Goal: Task Accomplishment & Management: Use online tool/utility

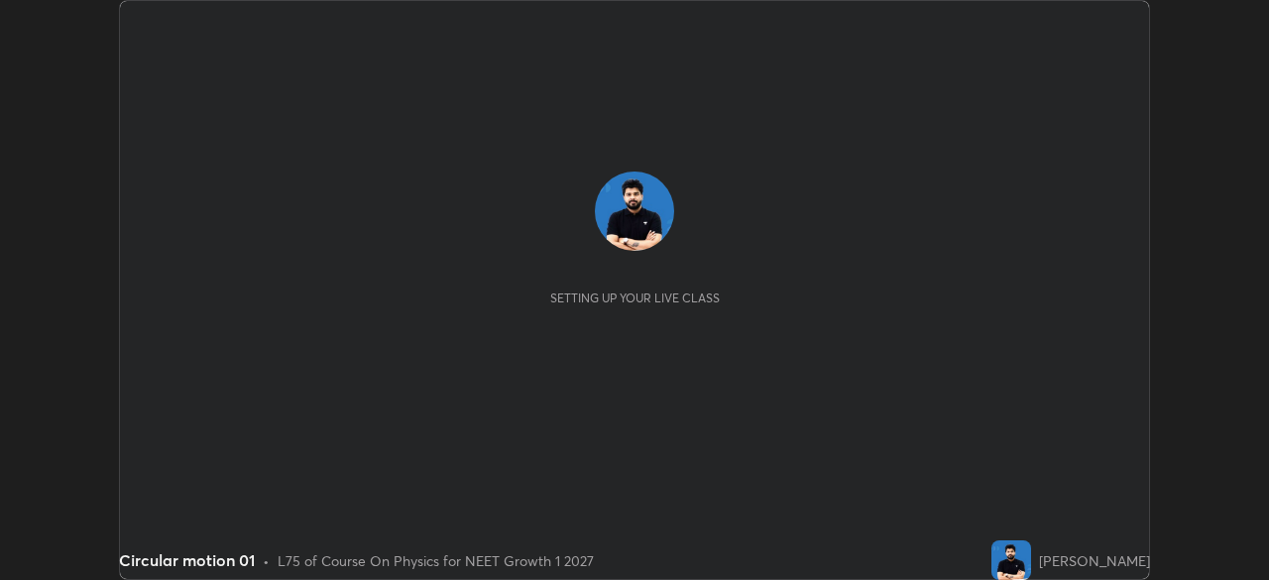
scroll to position [580, 1268]
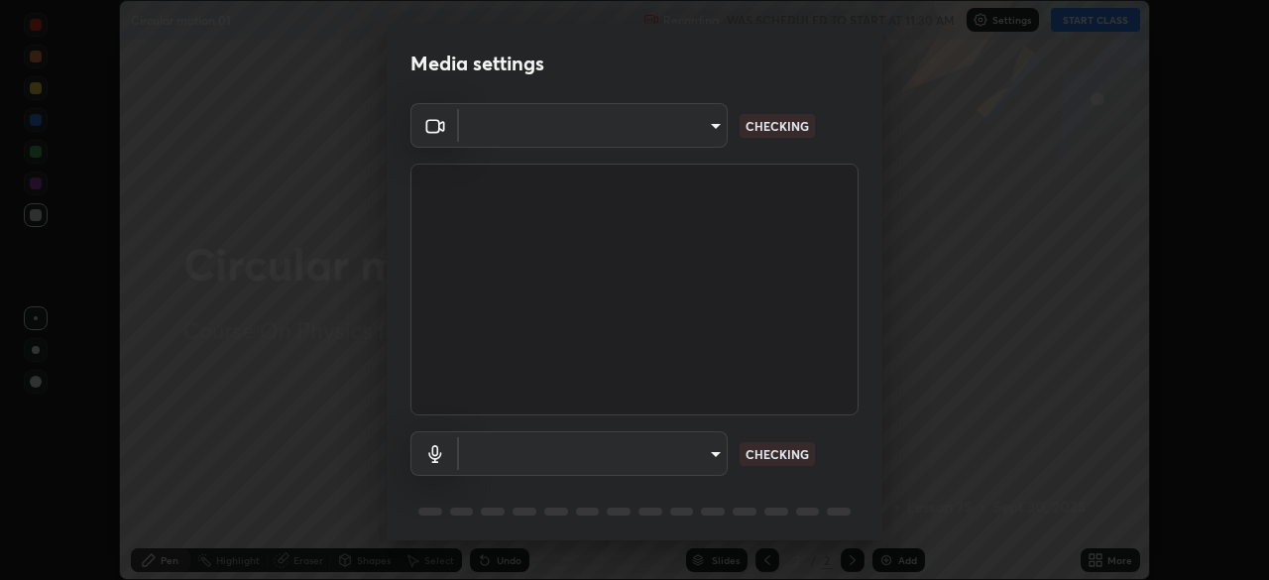
type input "d8992f85583b40a53285941c60badd2bb32bf670ecfb090268b2fea427d69f75"
click at [548, 459] on body "Erase all Circular motion 01 Recording WAS SCHEDULED TO START AT 11:30 AM Setti…" at bounding box center [634, 290] width 1269 height 580
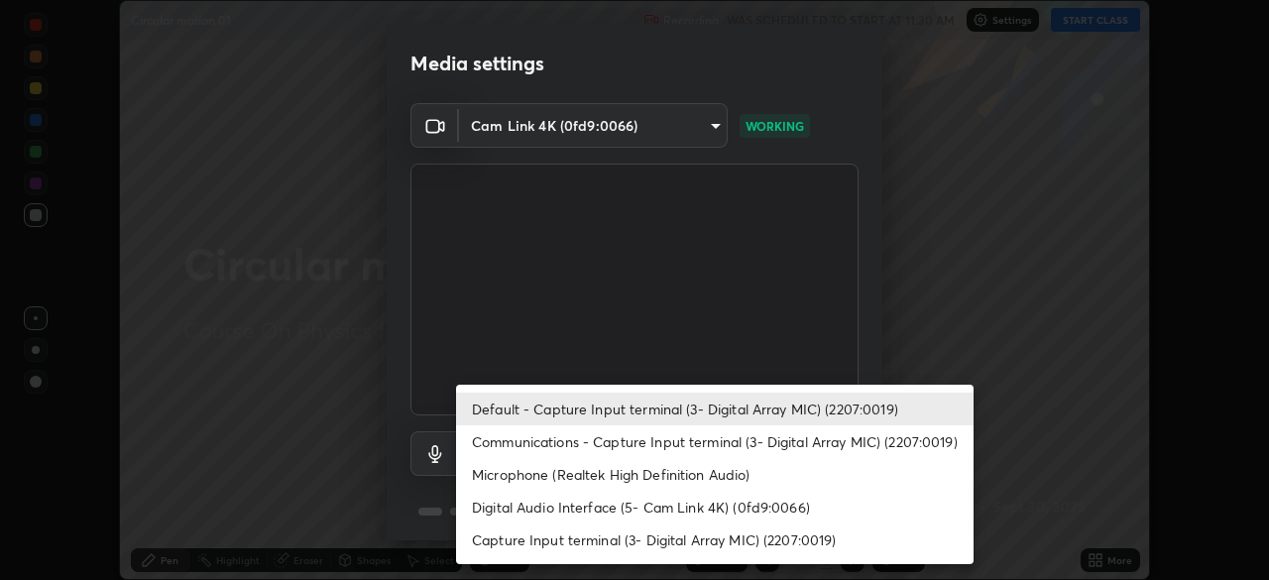
click at [513, 438] on li "Communications - Capture Input terminal (3- Digital Array MIC) (2207:0019)" at bounding box center [715, 441] width 518 height 33
type input "communications"
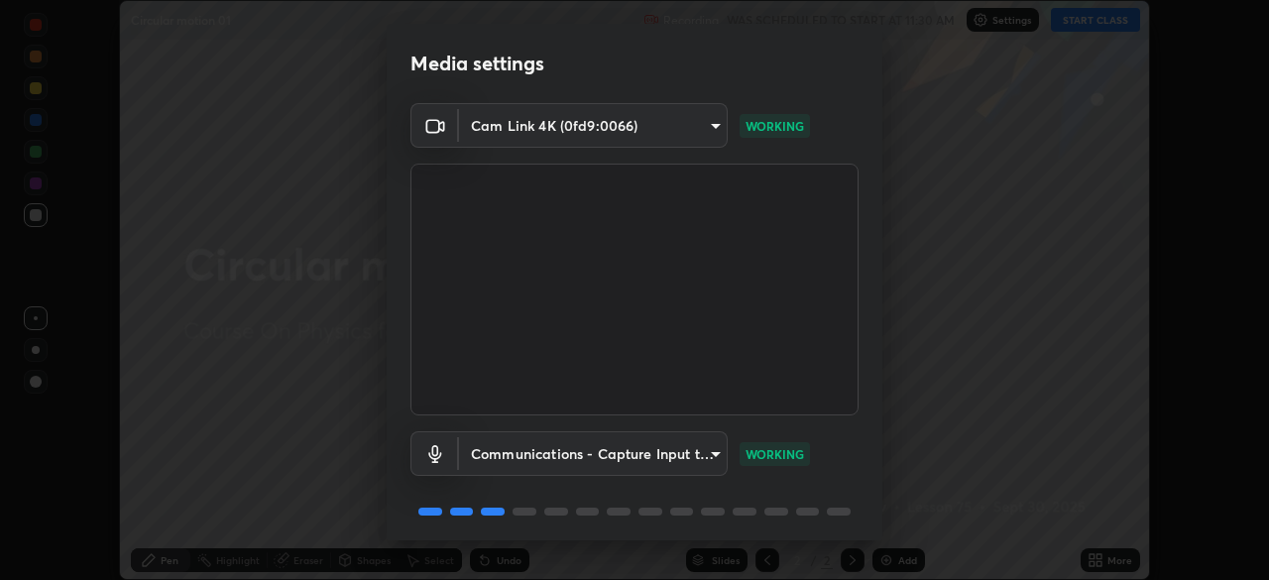
scroll to position [70, 0]
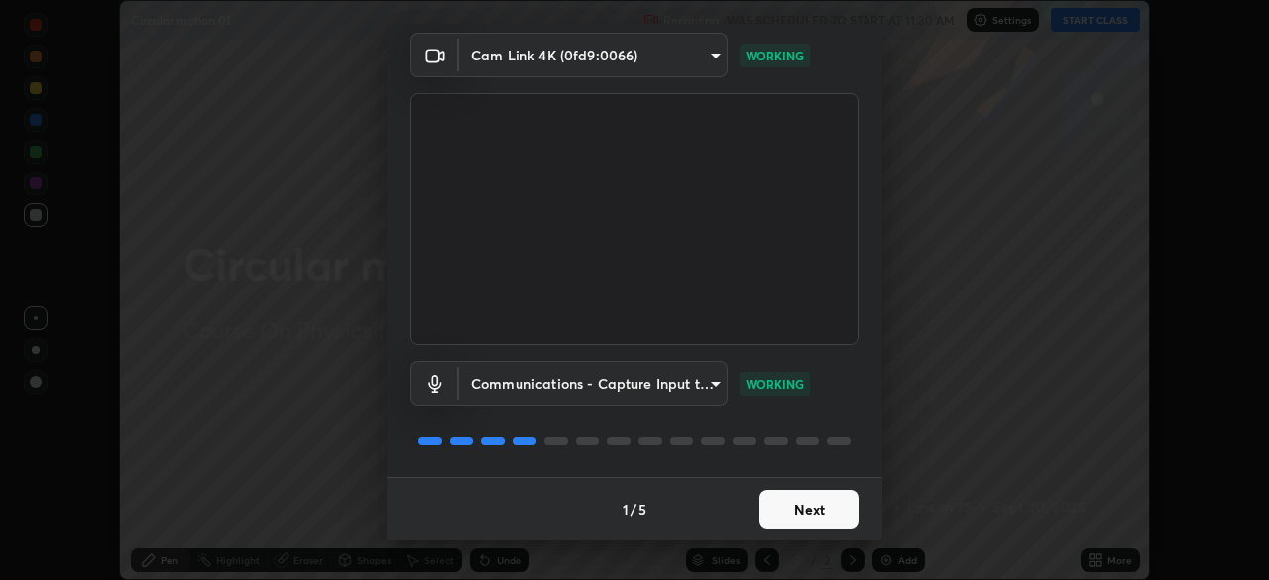
click at [799, 512] on button "Next" at bounding box center [808, 510] width 99 height 40
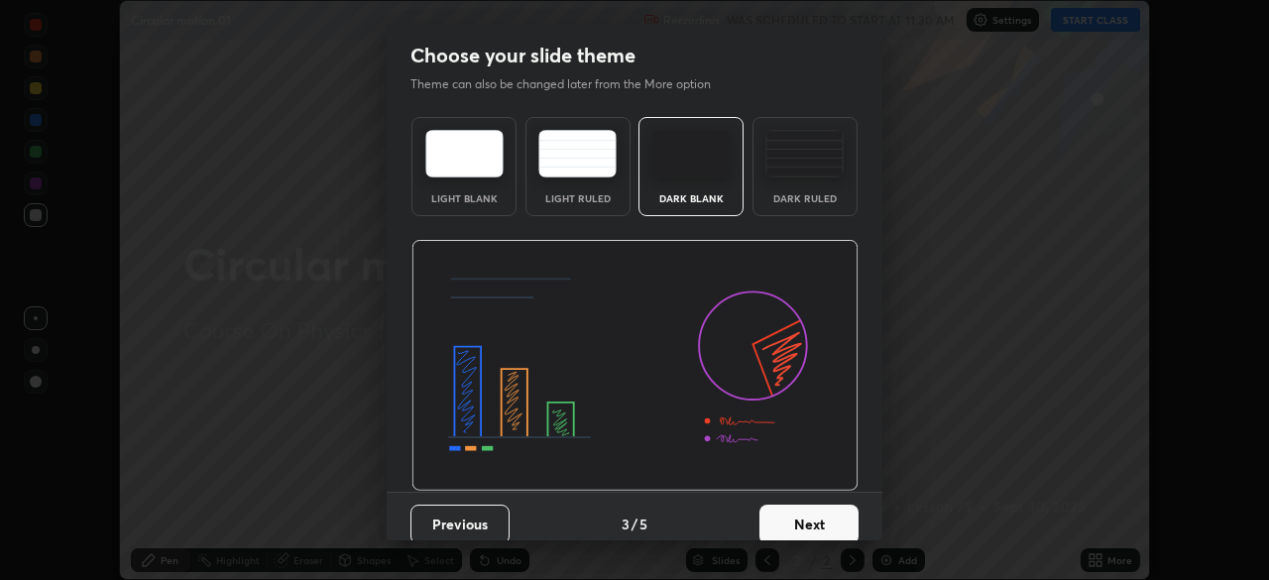
click at [808, 514] on button "Next" at bounding box center [808, 525] width 99 height 40
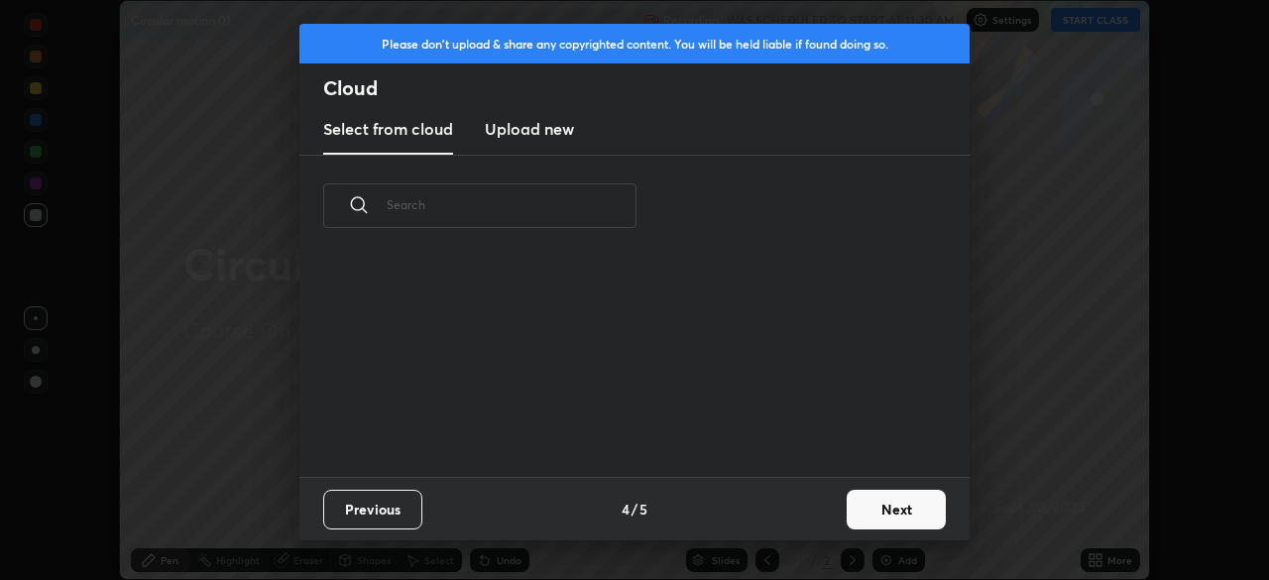
click at [809, 515] on div "Previous 4 / 5 Next" at bounding box center [634, 508] width 670 height 63
click at [811, 519] on div "Previous 4 / 5 Next" at bounding box center [634, 508] width 670 height 63
click at [863, 509] on button "Next" at bounding box center [896, 510] width 99 height 40
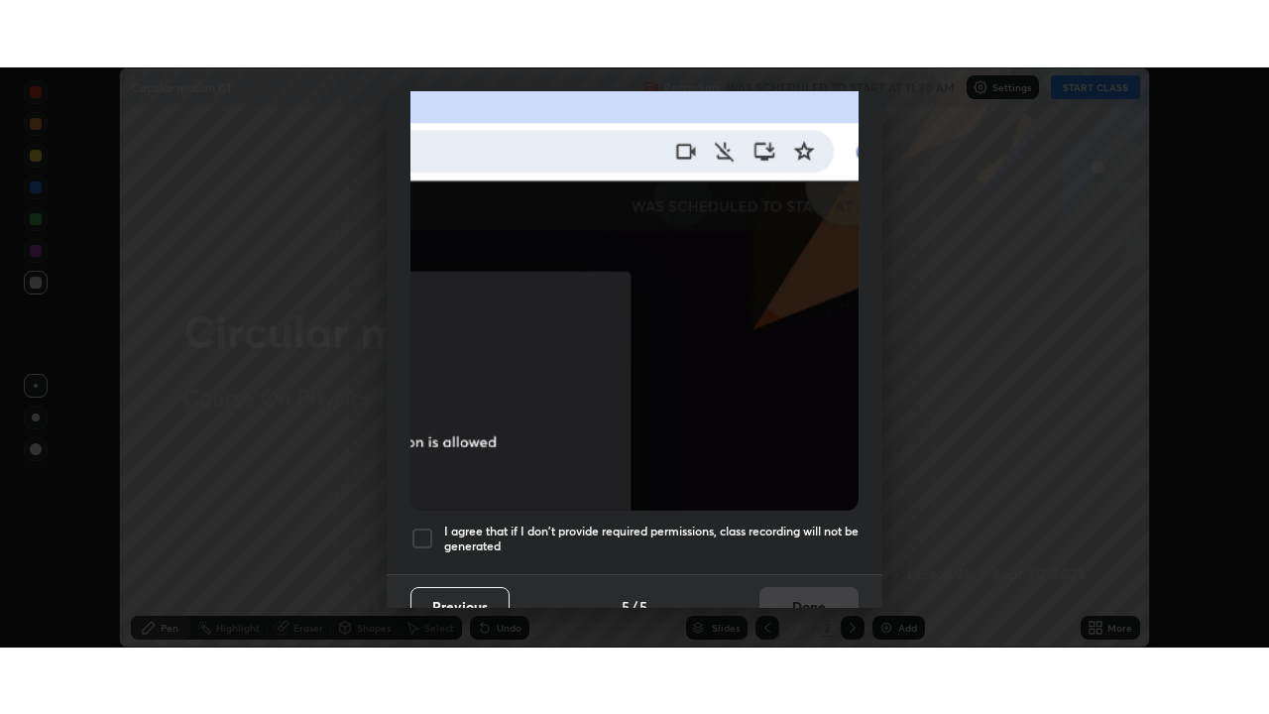
scroll to position [475, 0]
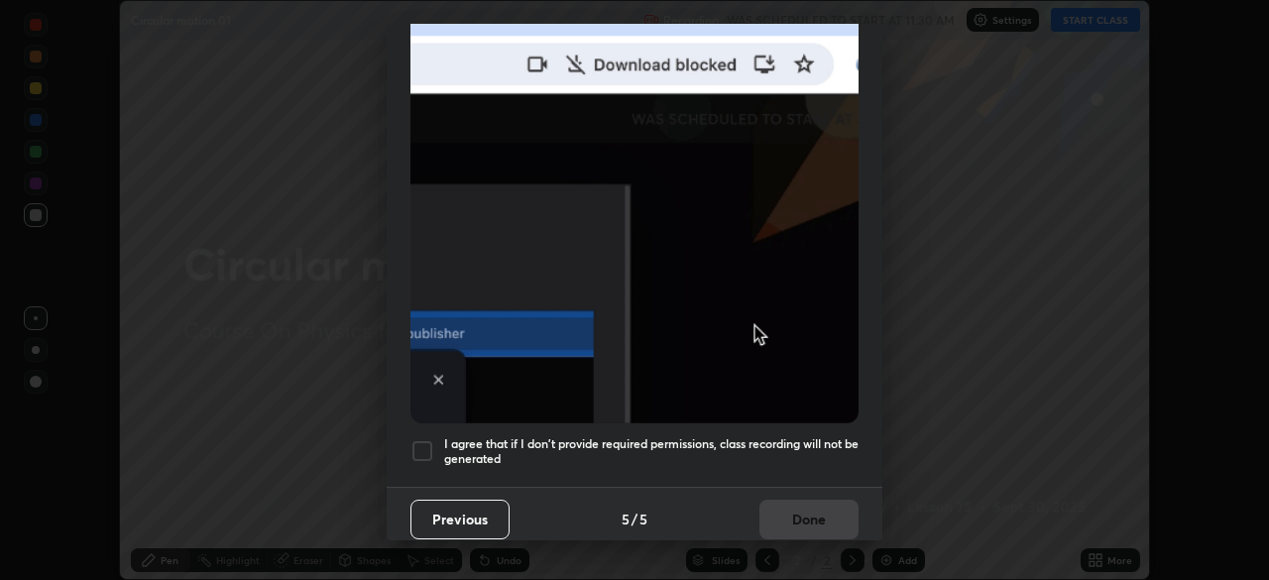
click at [652, 452] on h5 "I agree that if I don't provide required permissions, class recording will not …" at bounding box center [651, 451] width 414 height 31
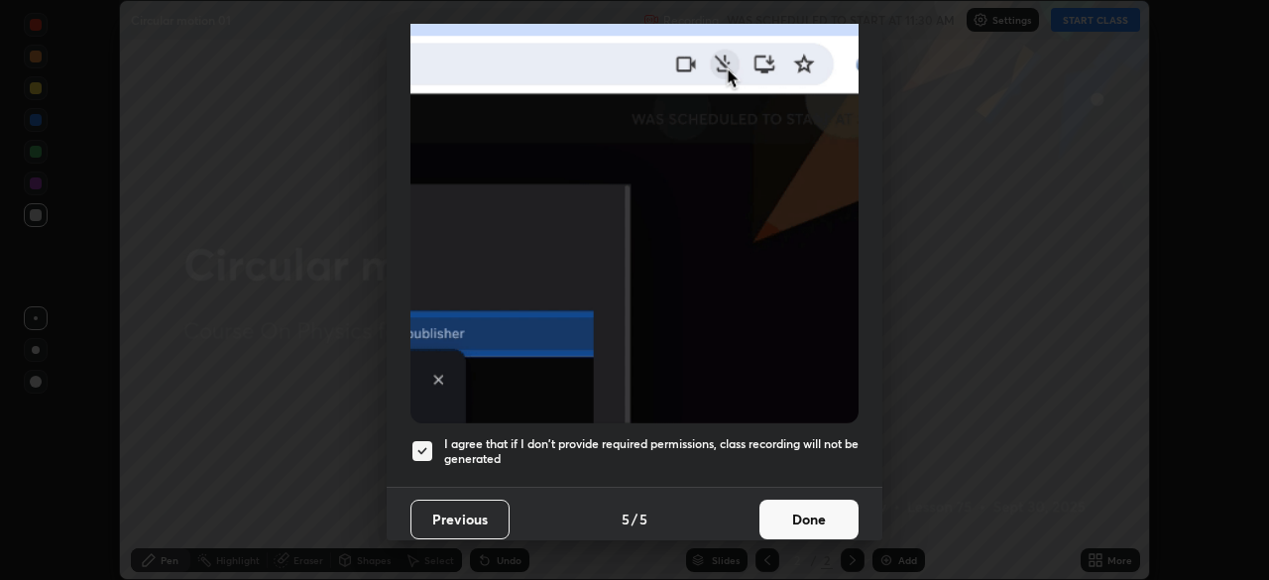
click at [804, 508] on button "Done" at bounding box center [808, 520] width 99 height 40
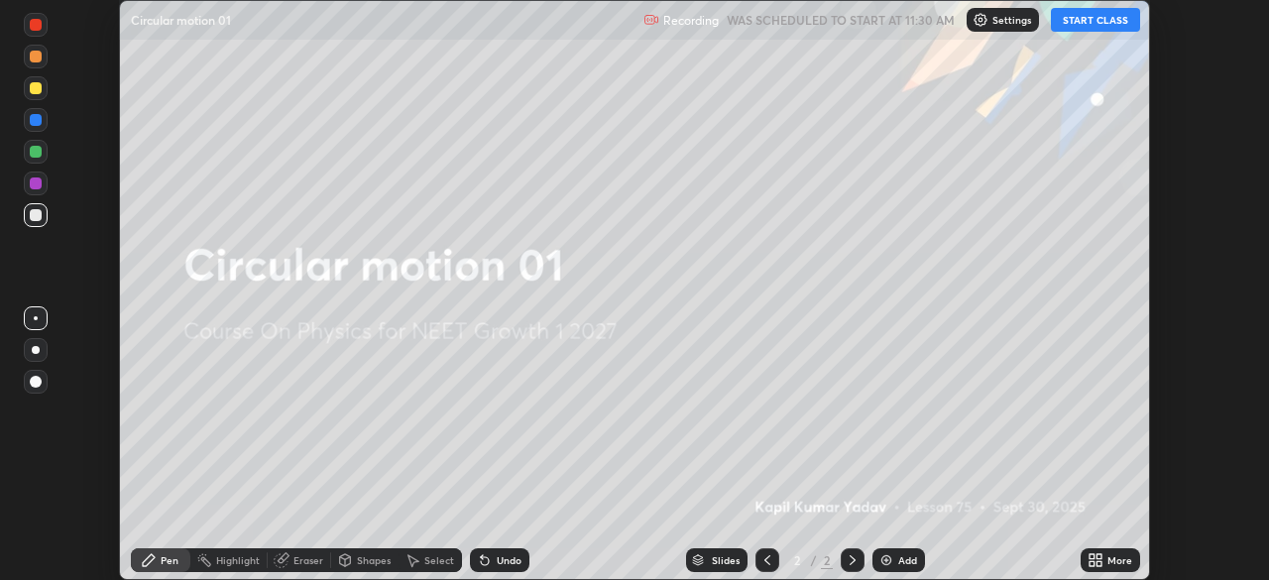
click at [1081, 21] on button "START CLASS" at bounding box center [1095, 20] width 89 height 24
click at [1097, 561] on icon at bounding box center [1098, 563] width 5 height 5
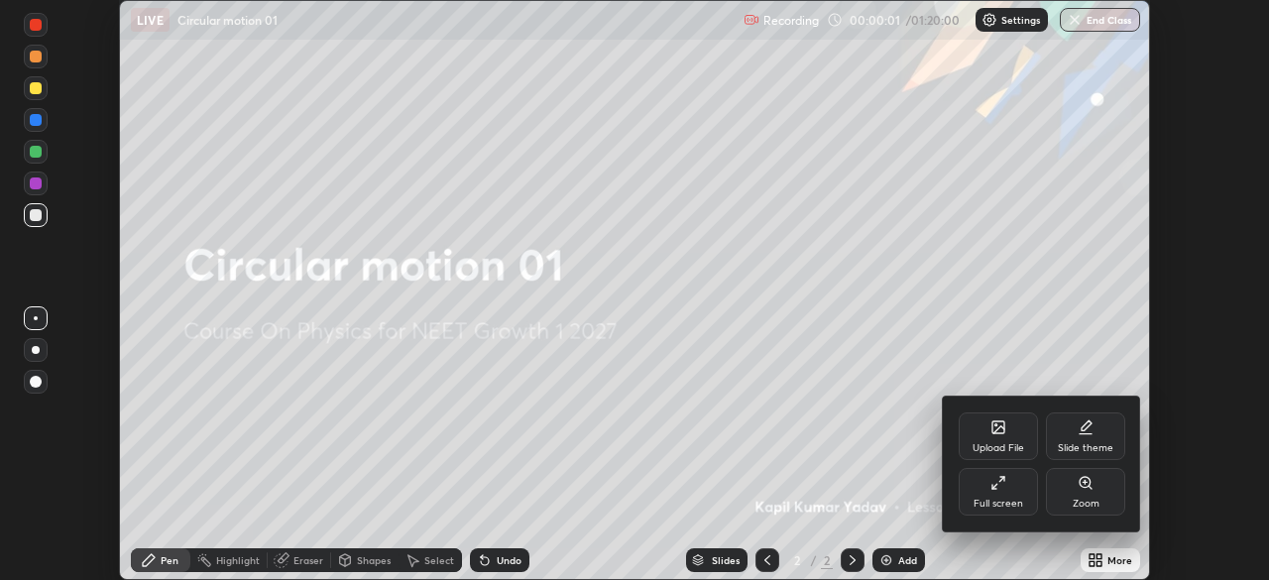
click at [1008, 499] on div "Full screen" at bounding box center [999, 504] width 50 height 10
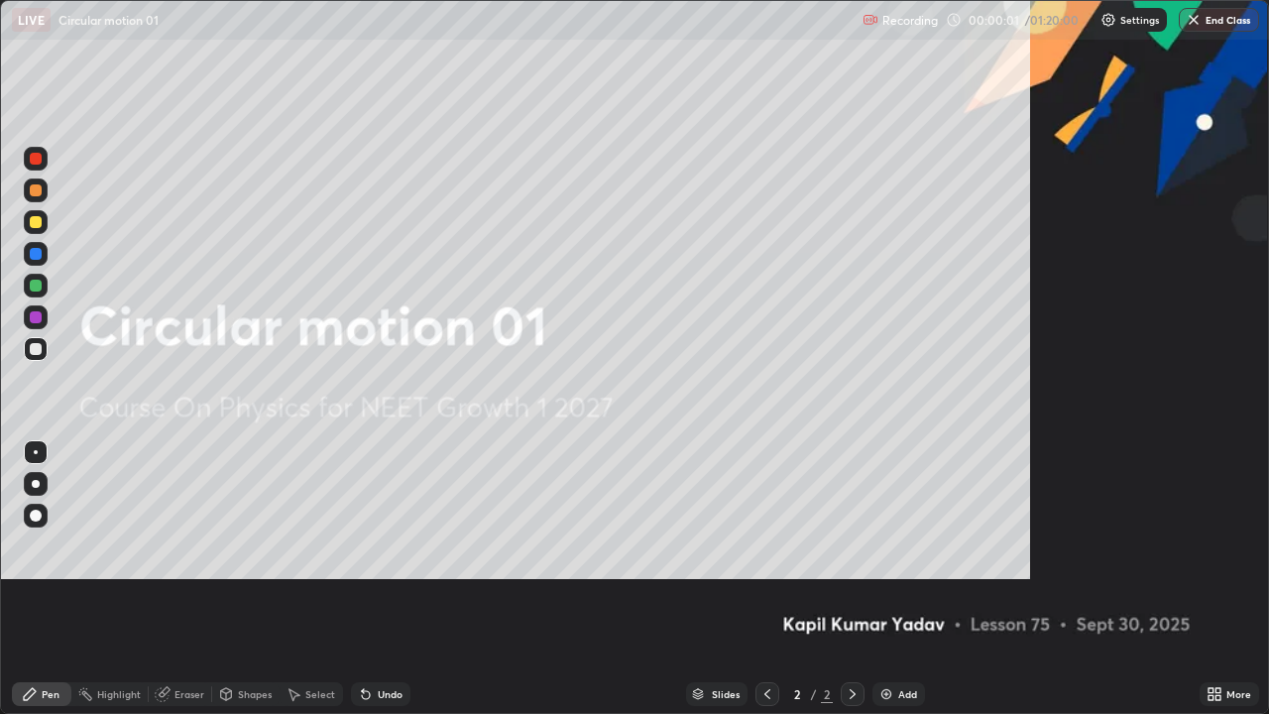
scroll to position [714, 1269]
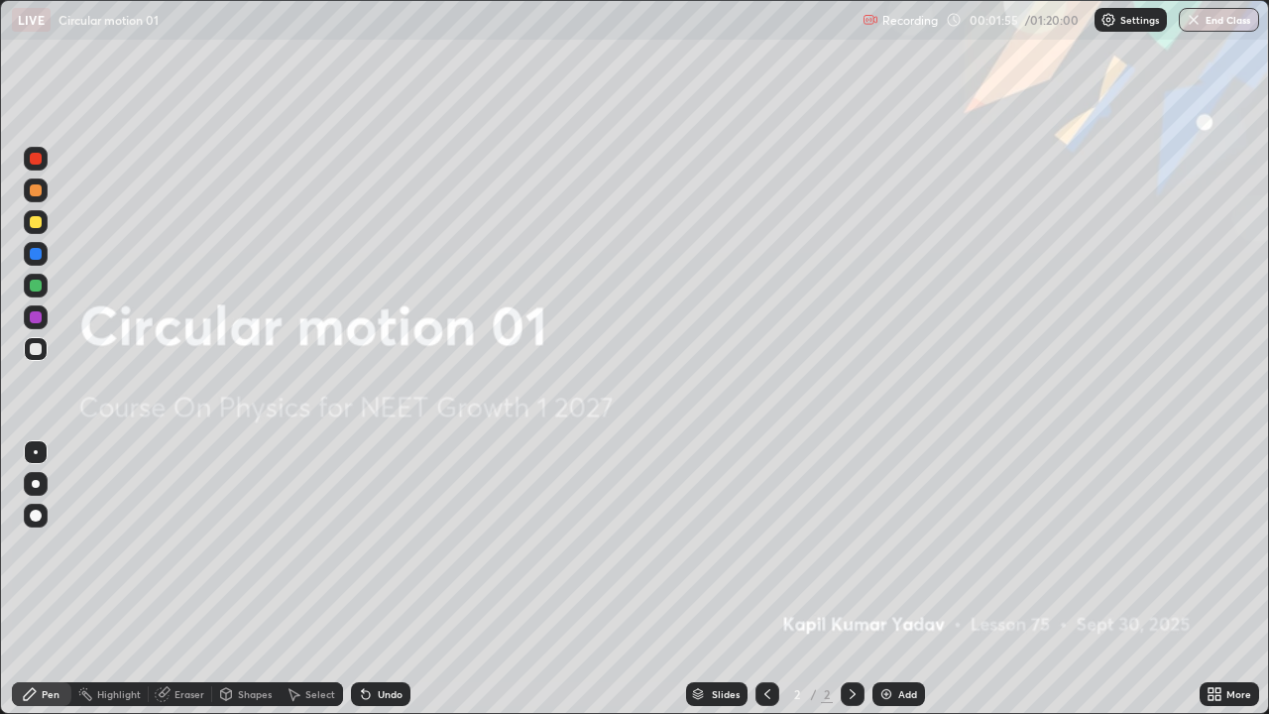
click at [895, 579] on div "Add" at bounding box center [898, 694] width 53 height 24
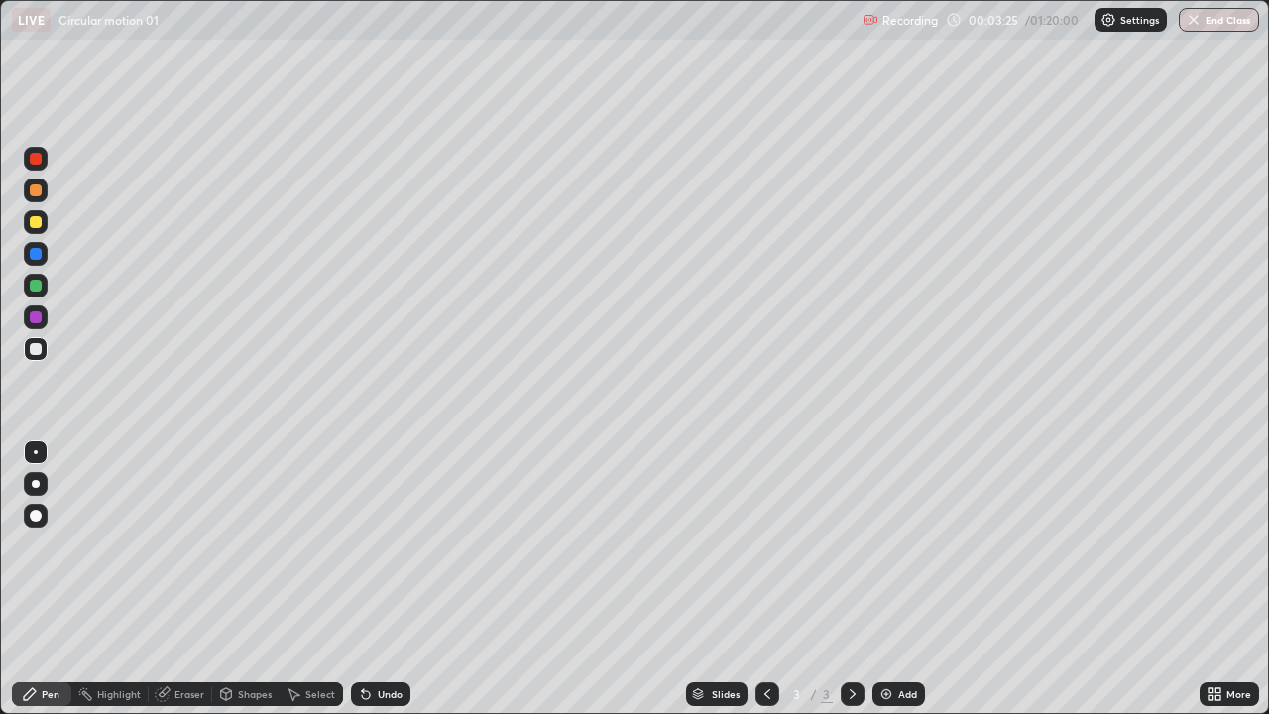
click at [882, 579] on img at bounding box center [886, 694] width 16 height 16
click at [890, 579] on img at bounding box center [886, 694] width 16 height 16
click at [26, 478] on div at bounding box center [36, 484] width 24 height 24
click at [893, 579] on div "Add" at bounding box center [898, 694] width 53 height 24
click at [379, 579] on div "Undo" at bounding box center [390, 694] width 25 height 10
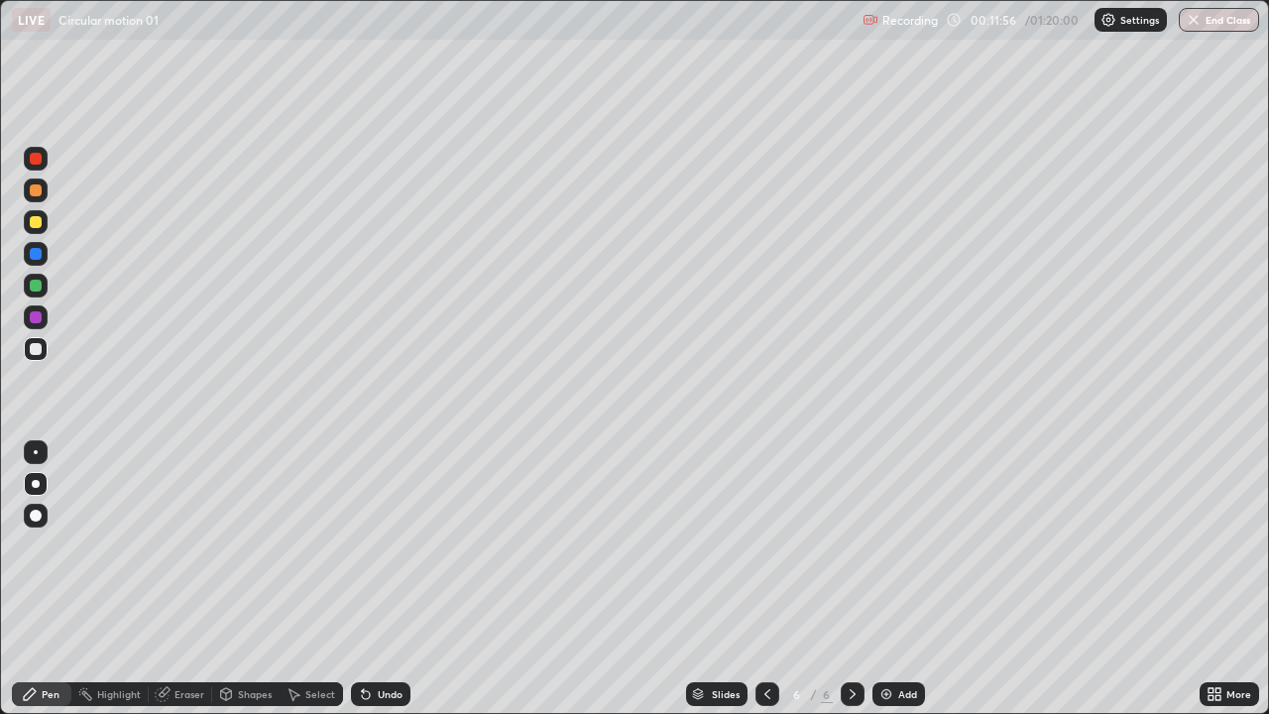
click at [378, 579] on div "Undo" at bounding box center [390, 694] width 25 height 10
click at [381, 579] on div "Undo" at bounding box center [390, 694] width 25 height 10
click at [380, 579] on div "Undo" at bounding box center [390, 694] width 25 height 10
click at [381, 579] on div "Undo" at bounding box center [390, 694] width 25 height 10
click at [31, 491] on div at bounding box center [36, 484] width 24 height 24
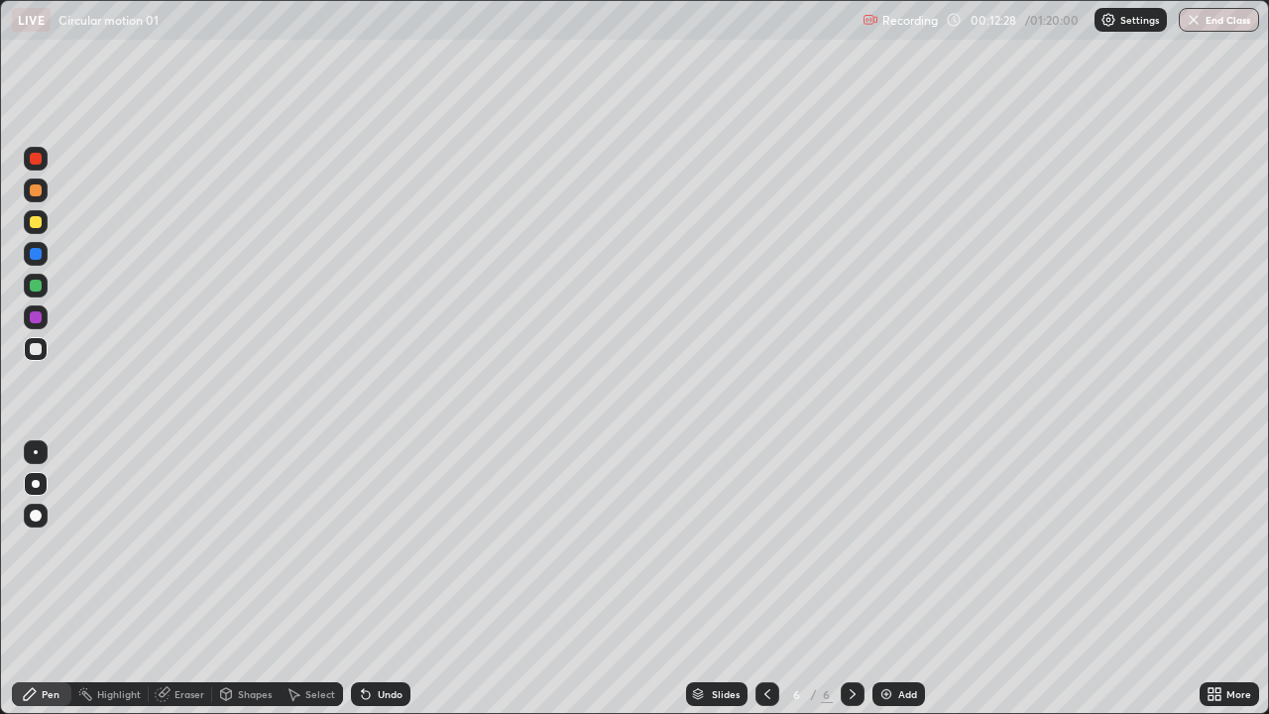
click at [39, 450] on div at bounding box center [36, 452] width 24 height 24
click at [32, 282] on div at bounding box center [36, 286] width 12 height 12
click at [887, 579] on div "Add" at bounding box center [898, 694] width 53 height 24
click at [886, 579] on img at bounding box center [886, 694] width 16 height 16
click at [892, 579] on img at bounding box center [886, 694] width 16 height 16
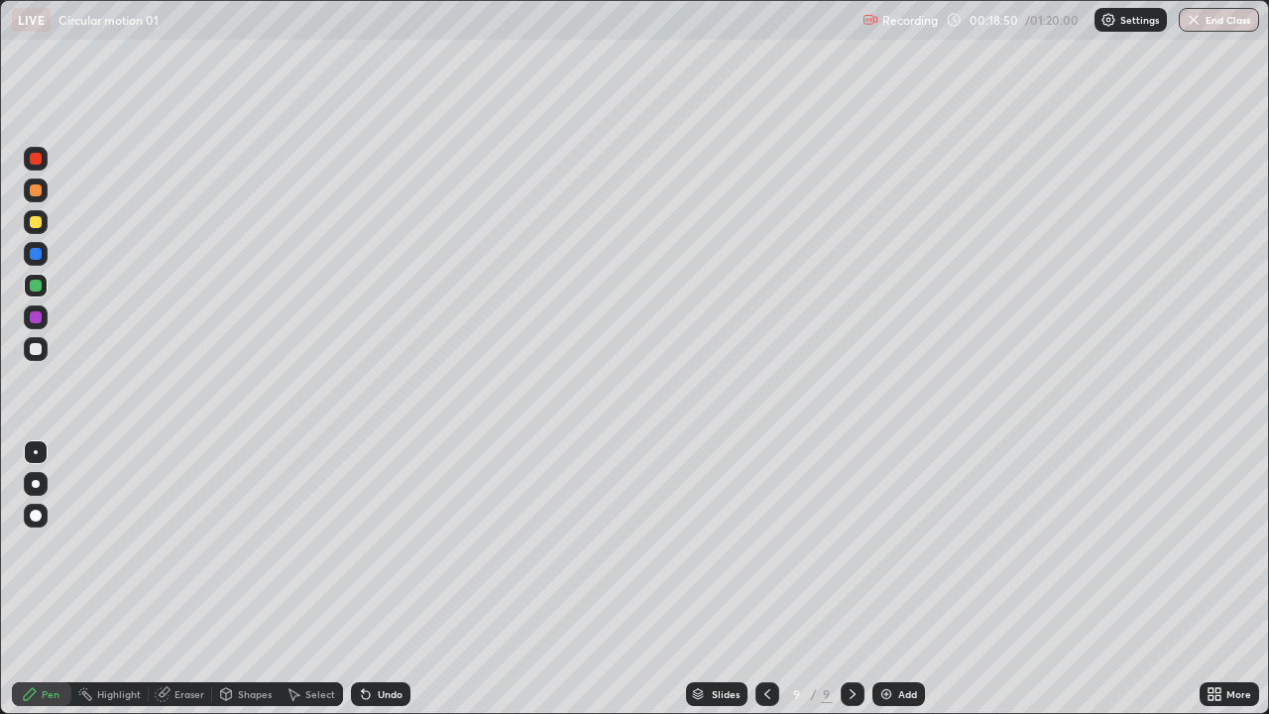
click at [765, 579] on icon at bounding box center [767, 694] width 16 height 16
click at [766, 579] on icon at bounding box center [767, 694] width 16 height 16
click at [765, 579] on icon at bounding box center [767, 694] width 16 height 16
click at [888, 579] on img at bounding box center [886, 694] width 16 height 16
click at [898, 579] on div "Add" at bounding box center [907, 694] width 19 height 10
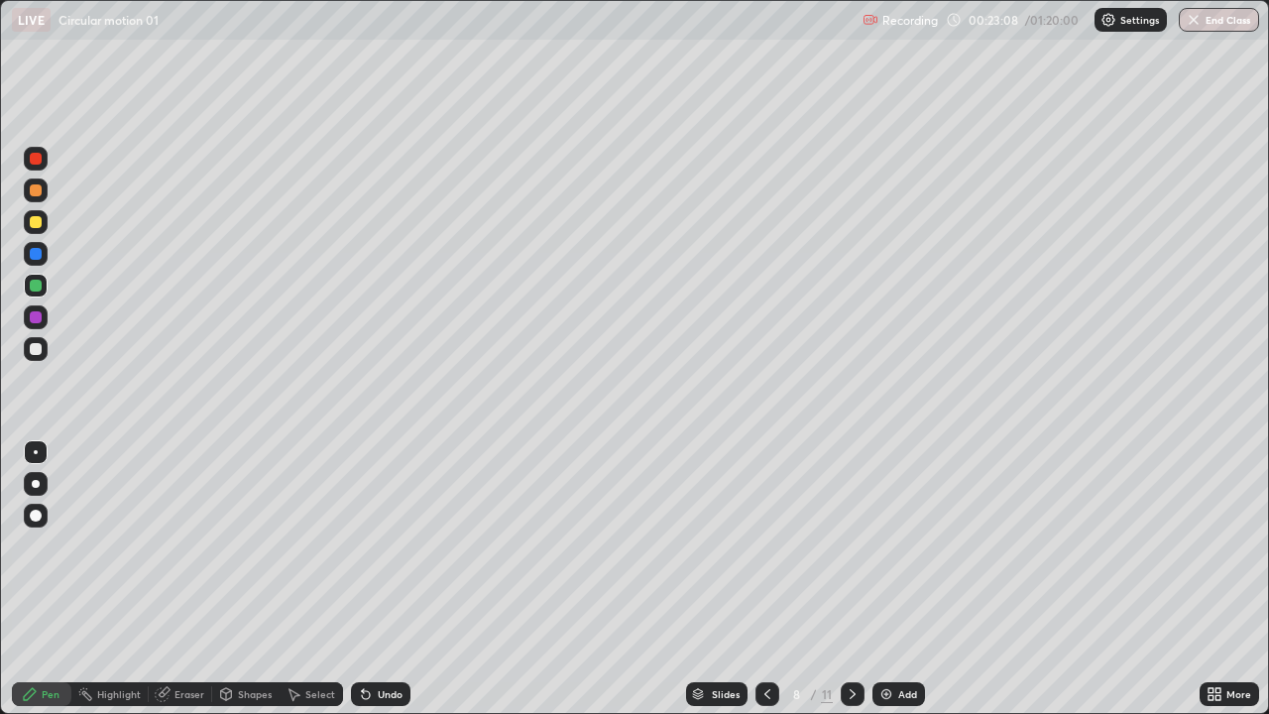
click at [36, 347] on div at bounding box center [36, 349] width 12 height 12
click at [374, 579] on div "Undo" at bounding box center [380, 694] width 59 height 24
click at [360, 579] on icon at bounding box center [366, 694] width 16 height 16
click at [358, 579] on icon at bounding box center [366, 694] width 16 height 16
click at [891, 579] on img at bounding box center [886, 694] width 16 height 16
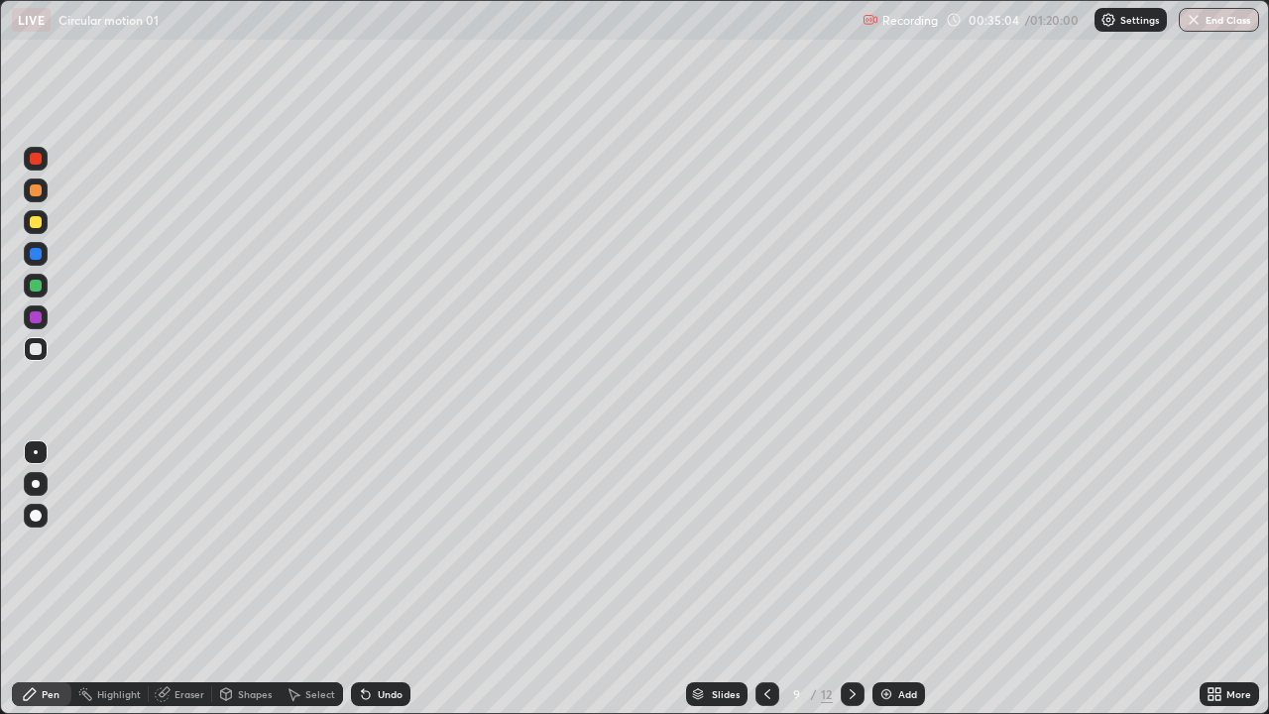
click at [892, 579] on div "Add" at bounding box center [898, 694] width 53 height 24
click at [391, 579] on div "Undo" at bounding box center [390, 694] width 25 height 10
click at [28, 288] on div at bounding box center [36, 286] width 24 height 24
click at [920, 579] on div "Add" at bounding box center [898, 694] width 53 height 24
click at [35, 345] on div at bounding box center [36, 349] width 12 height 12
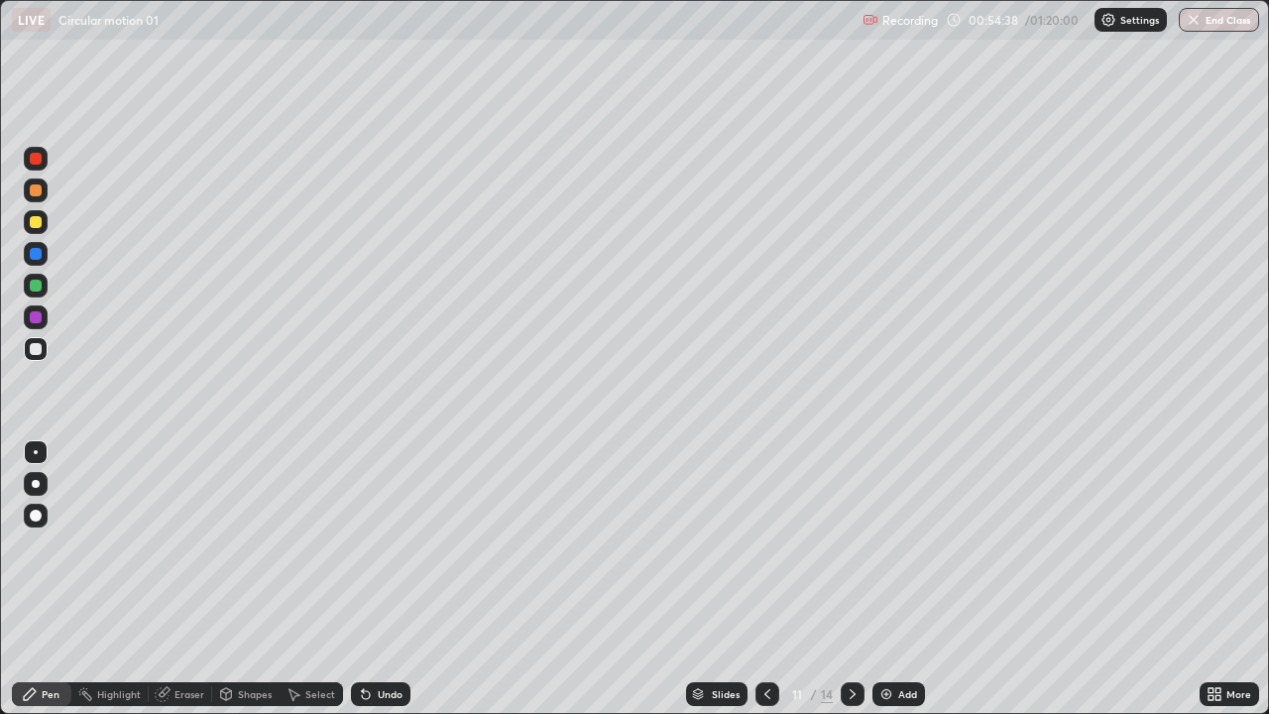
click at [901, 579] on div "Add" at bounding box center [898, 694] width 53 height 24
click at [764, 579] on icon at bounding box center [767, 694] width 16 height 16
click at [854, 579] on icon at bounding box center [853, 694] width 16 height 16
click at [766, 579] on icon at bounding box center [767, 694] width 16 height 16
click at [850, 579] on icon at bounding box center [853, 694] width 6 height 10
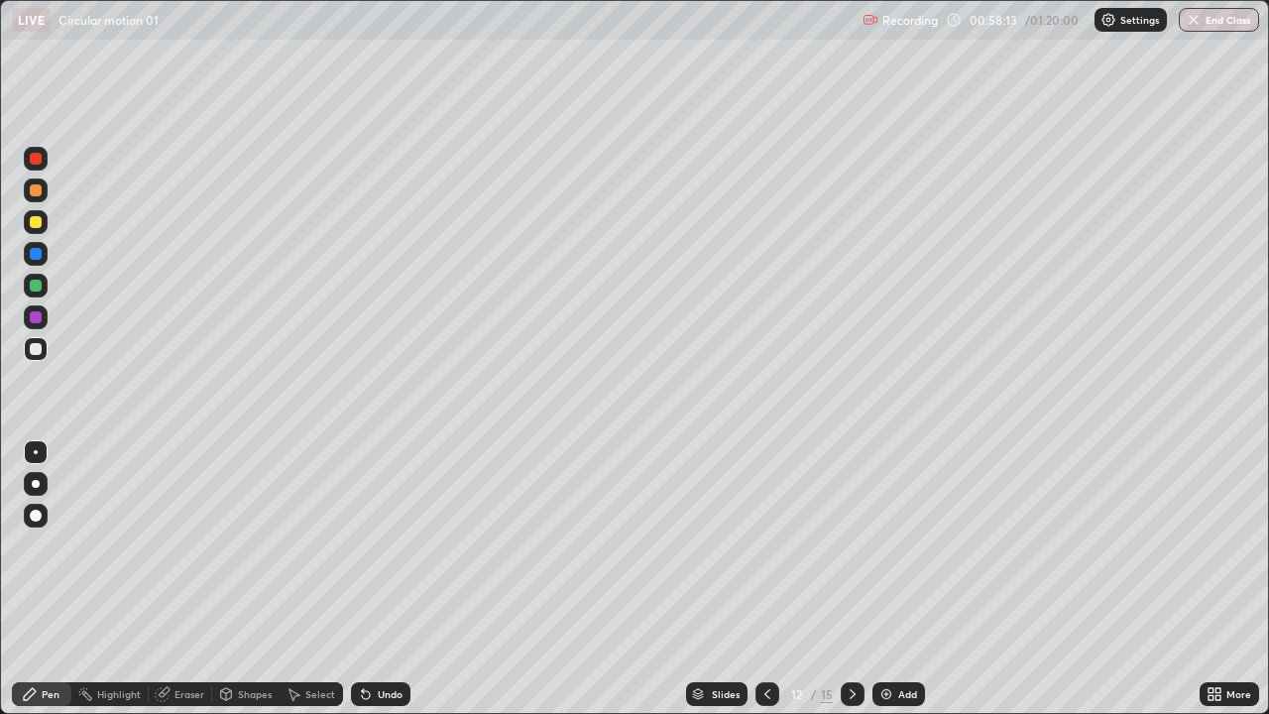
click at [894, 579] on div "Add" at bounding box center [898, 694] width 53 height 24
click at [900, 579] on div "Add" at bounding box center [907, 694] width 19 height 10
click at [901, 579] on div "Add" at bounding box center [907, 694] width 19 height 10
click at [882, 579] on img at bounding box center [886, 694] width 16 height 16
click at [893, 579] on div "Add" at bounding box center [898, 694] width 53 height 24
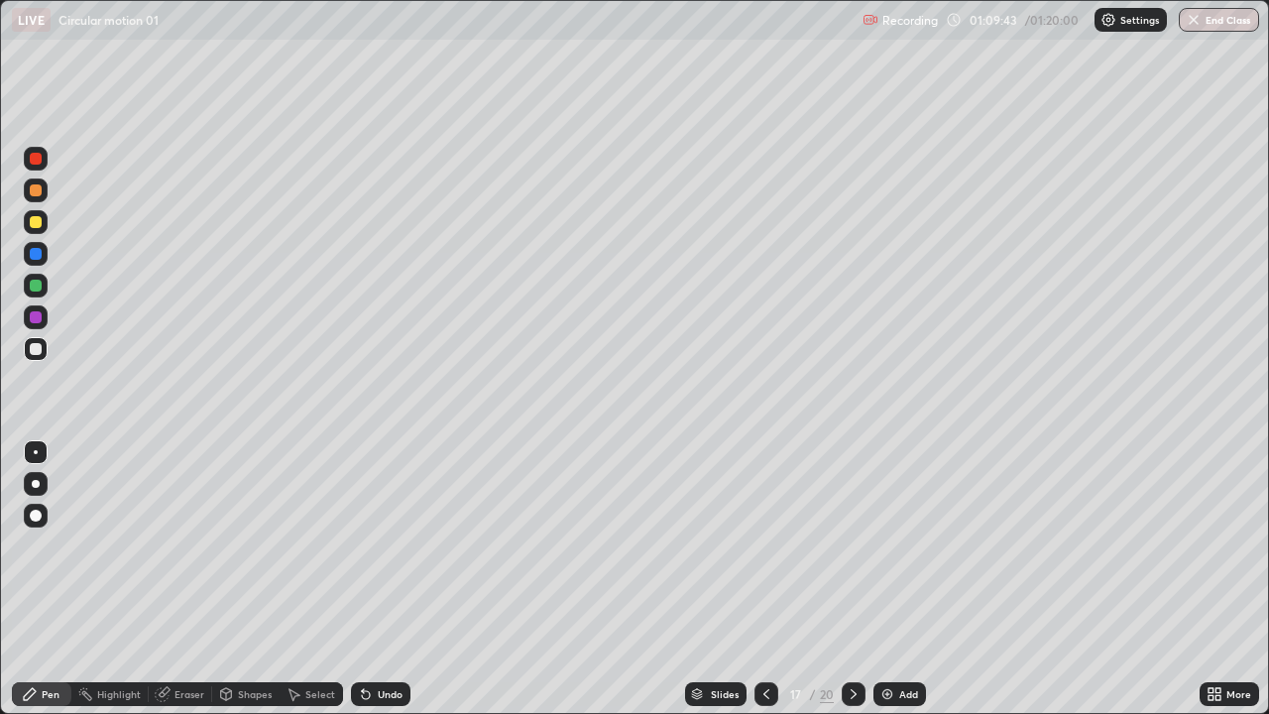
click at [763, 579] on icon at bounding box center [766, 694] width 16 height 16
click at [765, 579] on icon at bounding box center [766, 694] width 16 height 16
click at [769, 579] on icon at bounding box center [766, 694] width 16 height 16
click at [754, 579] on div at bounding box center [766, 694] width 24 height 24
click at [850, 579] on icon at bounding box center [854, 694] width 16 height 16
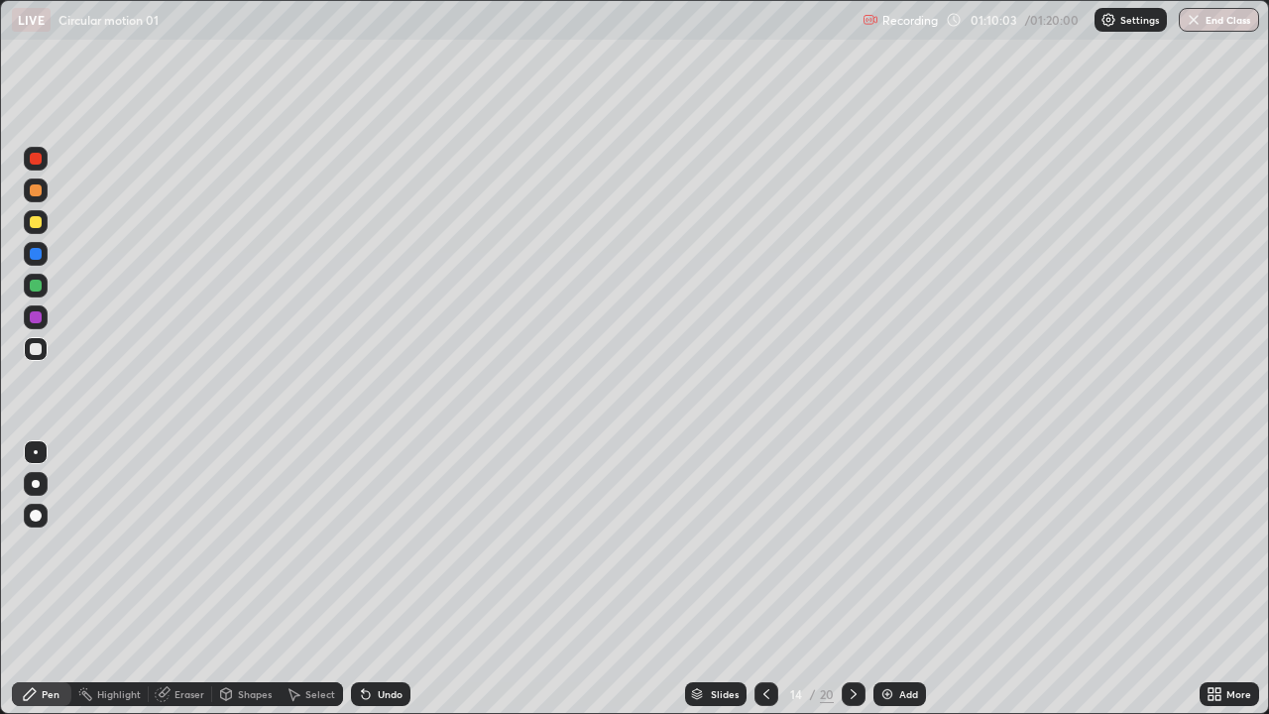
click at [851, 579] on icon at bounding box center [854, 694] width 16 height 16
click at [851, 579] on icon at bounding box center [854, 694] width 6 height 10
click at [853, 579] on icon at bounding box center [854, 694] width 16 height 16
click at [854, 579] on icon at bounding box center [854, 694] width 16 height 16
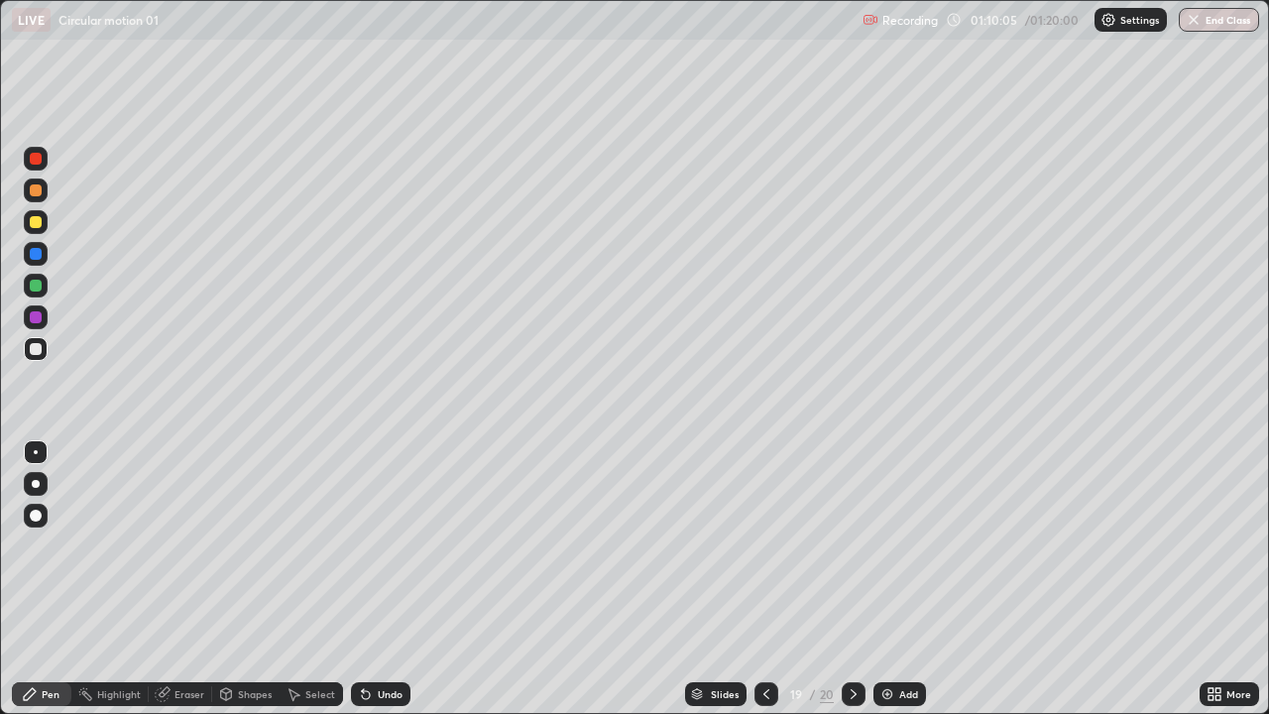
click at [852, 579] on icon at bounding box center [854, 694] width 16 height 16
click at [854, 579] on icon at bounding box center [854, 694] width 16 height 16
click at [852, 579] on icon at bounding box center [854, 694] width 16 height 16
click at [854, 579] on icon at bounding box center [854, 694] width 6 height 10
click at [853, 579] on icon at bounding box center [854, 694] width 16 height 16
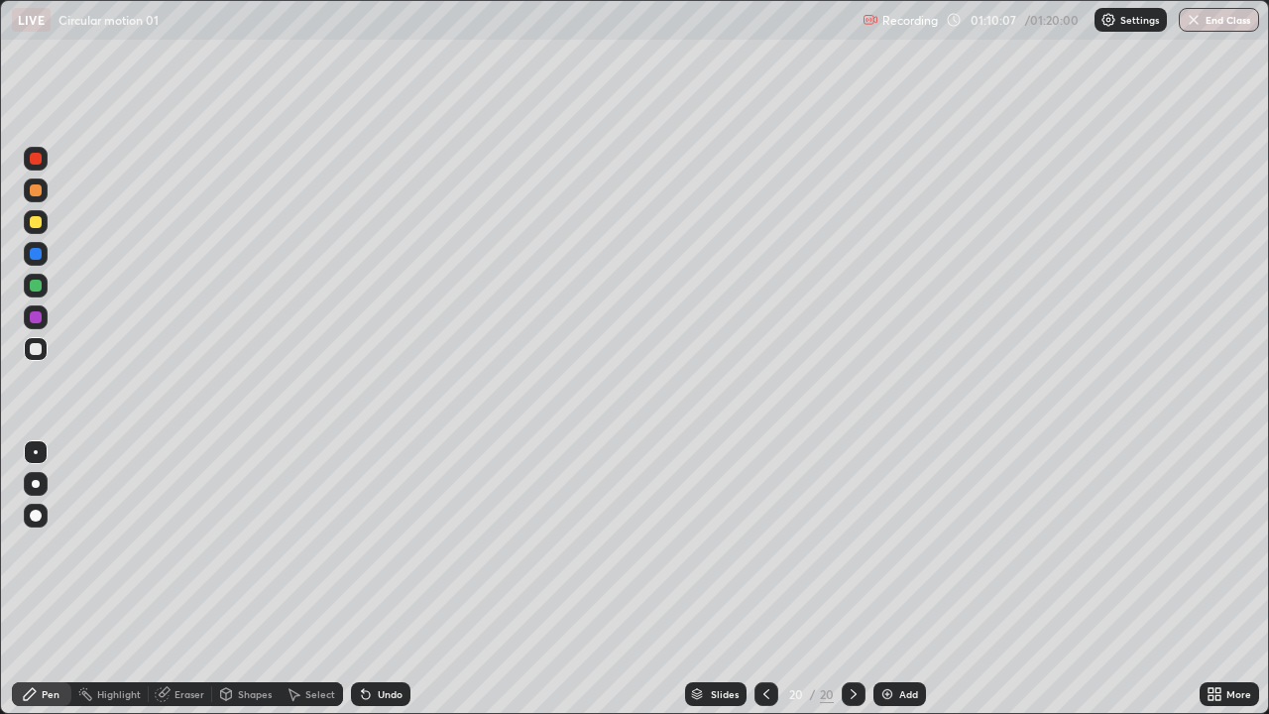
click at [853, 579] on icon at bounding box center [854, 694] width 16 height 16
click at [764, 579] on icon at bounding box center [766, 694] width 16 height 16
click at [755, 579] on div at bounding box center [766, 694] width 24 height 24
click at [763, 579] on icon at bounding box center [766, 694] width 16 height 16
click at [754, 579] on div at bounding box center [766, 694] width 24 height 24
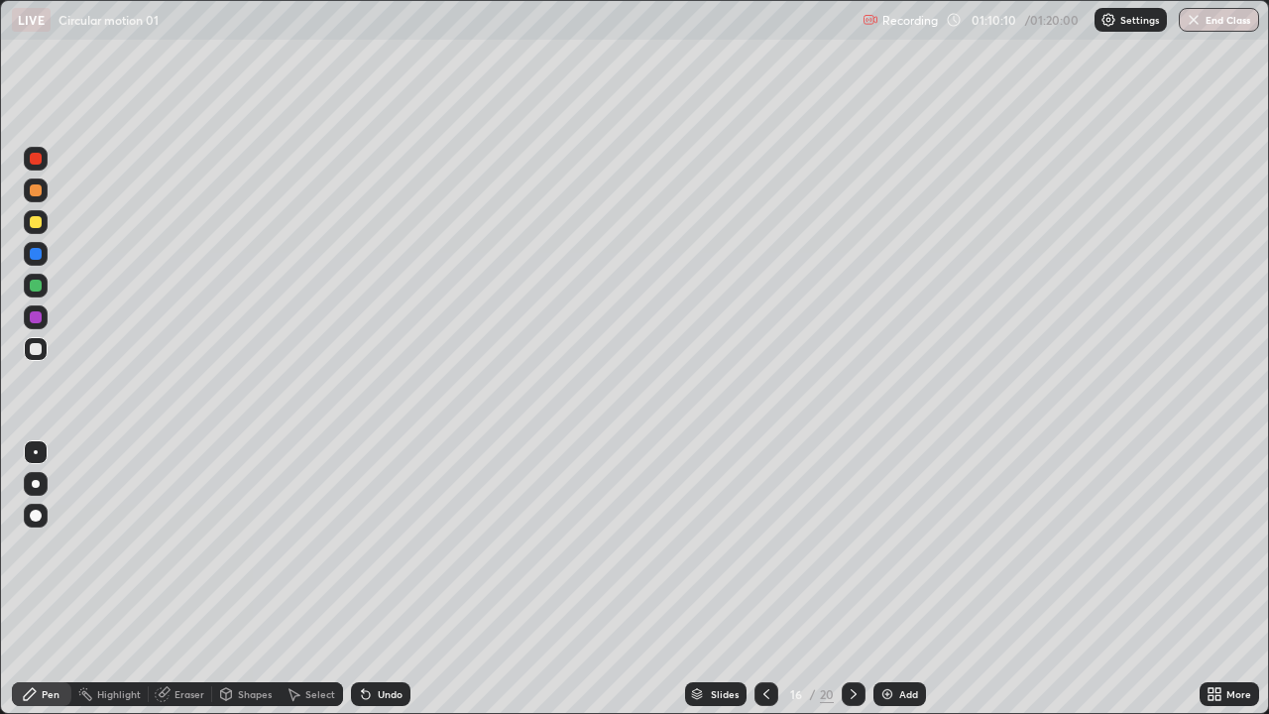
click at [852, 579] on icon at bounding box center [854, 694] width 16 height 16
click at [763, 579] on icon at bounding box center [766, 694] width 16 height 16
click at [1193, 13] on img "button" at bounding box center [1194, 20] width 16 height 16
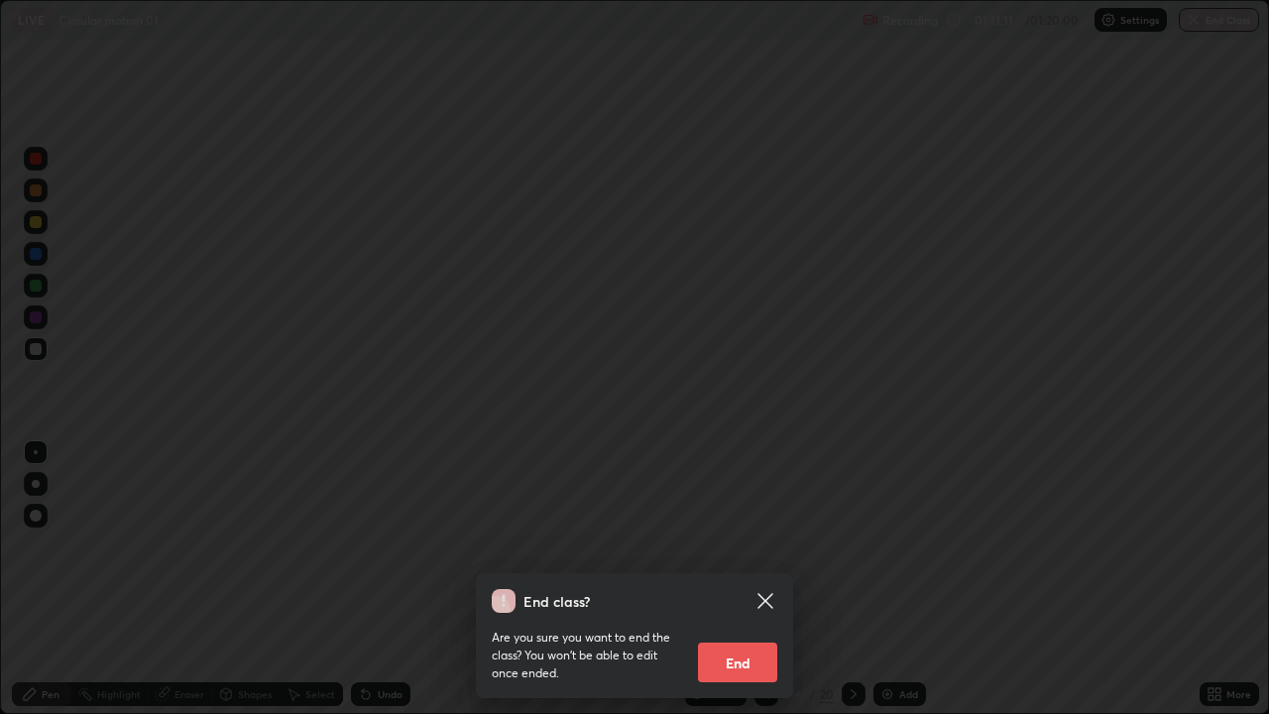
click at [741, 579] on button "End" at bounding box center [737, 662] width 79 height 40
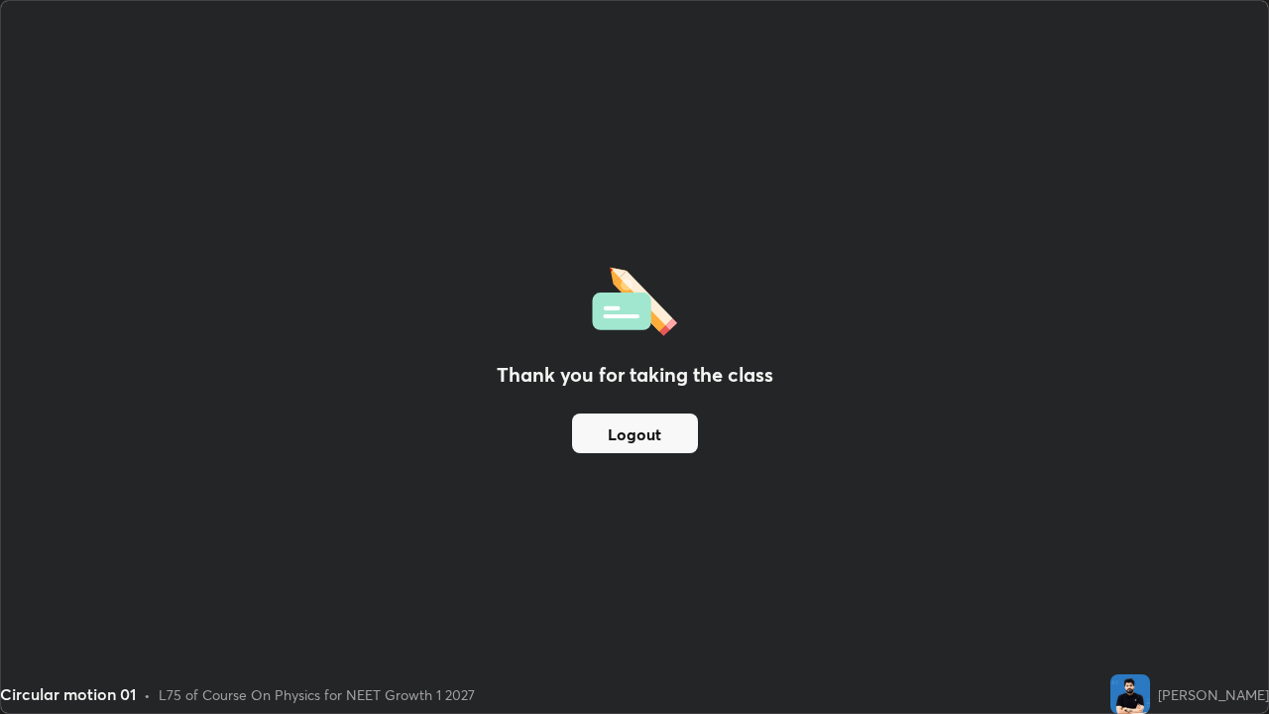
click at [652, 434] on button "Logout" at bounding box center [635, 433] width 126 height 40
click at [658, 432] on button "Logout" at bounding box center [635, 433] width 126 height 40
